Goal: Task Accomplishment & Management: Use online tool/utility

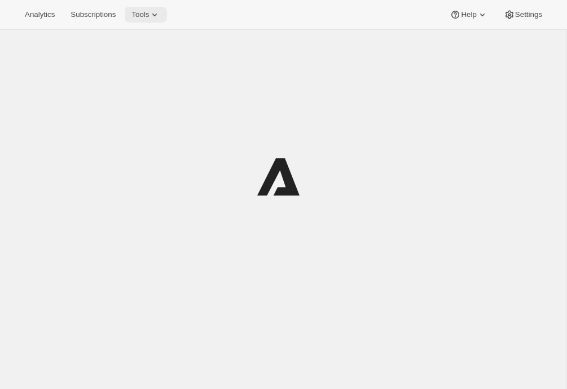
click at [149, 16] on span "Tools" at bounding box center [139, 14] width 17 height 9
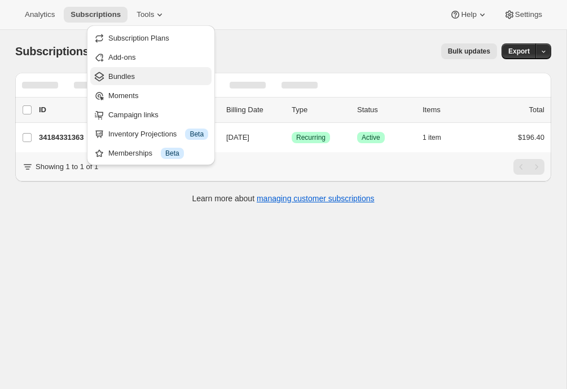
click at [155, 79] on span "Bundles" at bounding box center [158, 76] width 100 height 11
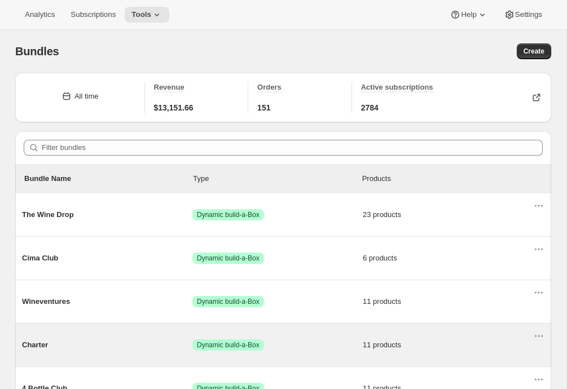
click at [95, 351] on span "Charter" at bounding box center [107, 345] width 170 height 11
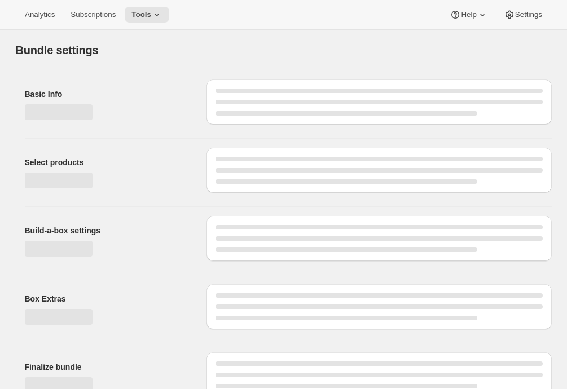
type input "Charter"
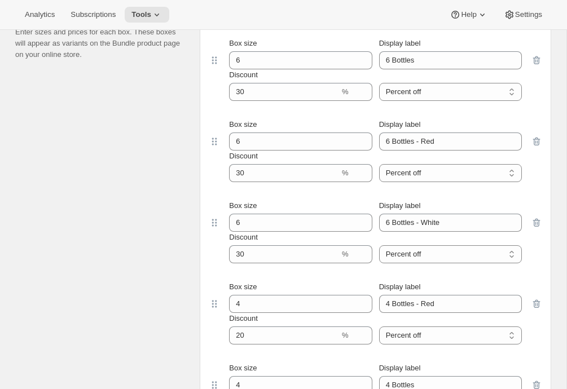
scroll to position [1080, 0]
